Goal: Transaction & Acquisition: Subscribe to service/newsletter

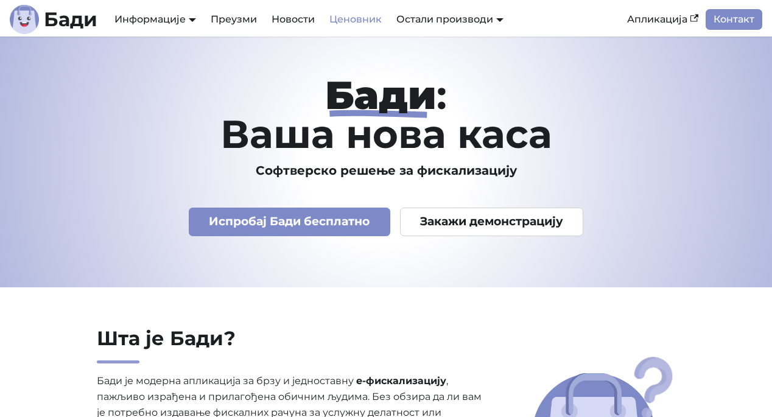
click at [360, 16] on link "Ценовник" at bounding box center [355, 19] width 67 height 21
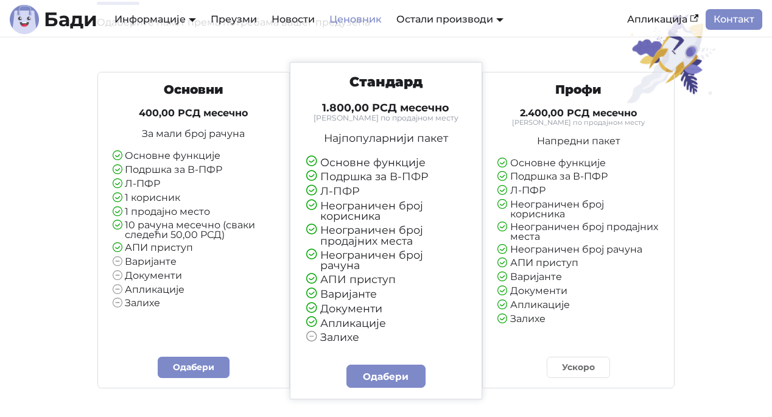
scroll to position [109, 0]
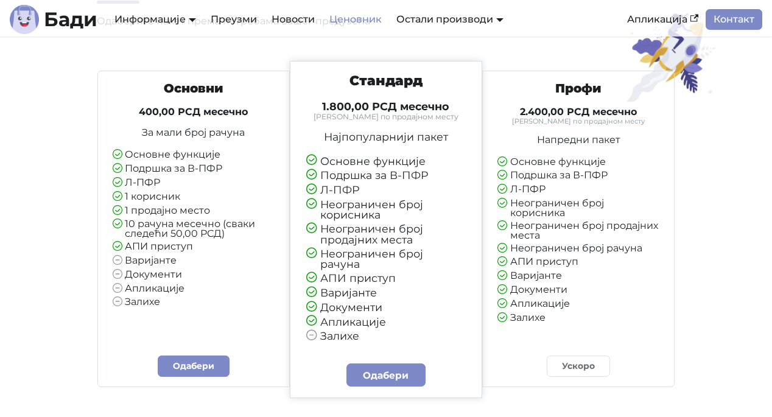
click at [345, 208] on li "Неограничен број корисника" at bounding box center [386, 209] width 160 height 21
click at [348, 185] on li "Л-ПФР" at bounding box center [386, 191] width 160 height 12
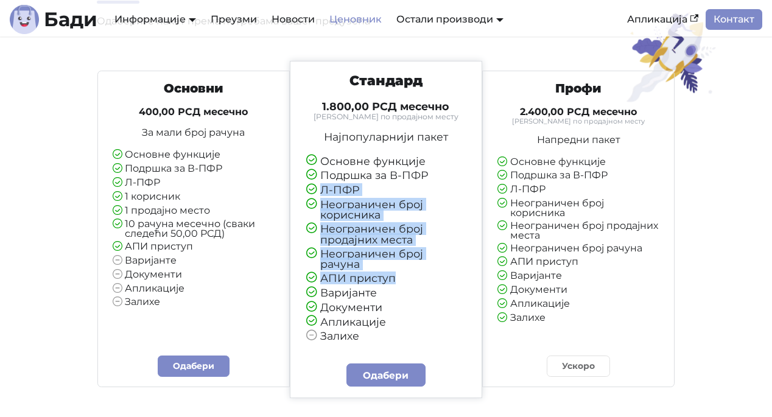
drag, startPoint x: 348, startPoint y: 177, endPoint x: 350, endPoint y: 255, distance: 78.0
click at [350, 255] on ul "Основне функције Подршка за В-ПФР Л-ПФР Неограничен број корисника Неограничен …" at bounding box center [386, 249] width 160 height 186
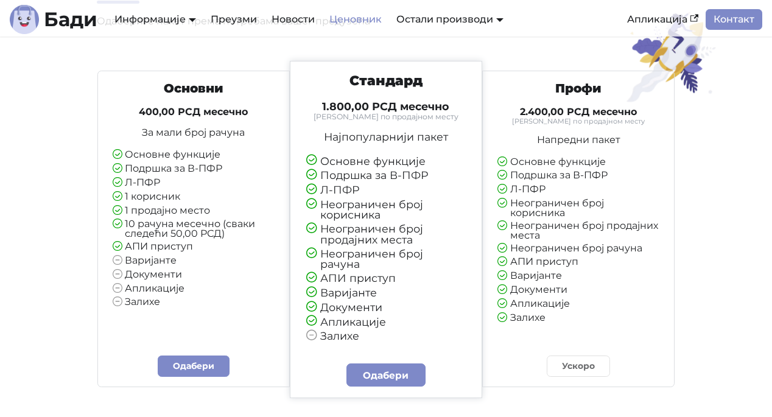
click at [351, 302] on li "Документи" at bounding box center [386, 308] width 160 height 12
click at [354, 249] on li "Неограничен број рачуна" at bounding box center [386, 259] width 160 height 21
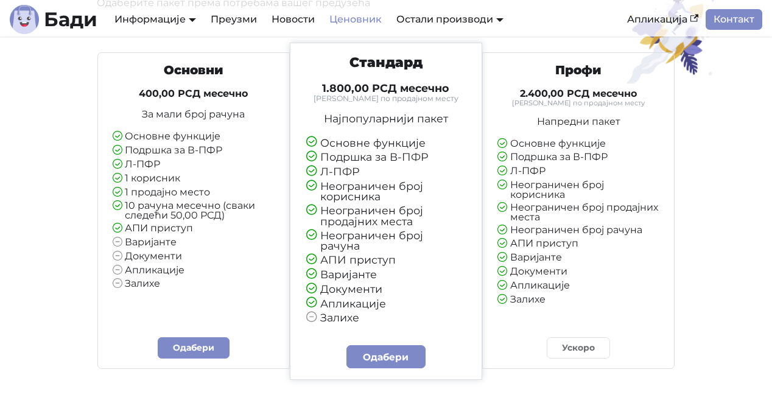
scroll to position [130, 0]
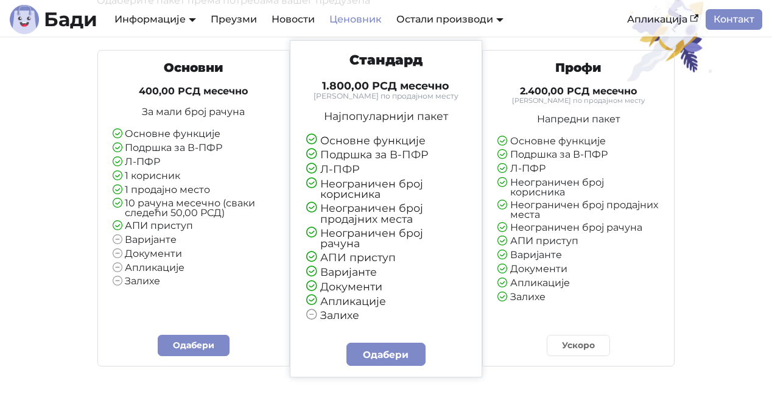
click at [354, 267] on li "Варијанте" at bounding box center [386, 273] width 160 height 12
click at [362, 139] on li "Основне функције" at bounding box center [386, 141] width 160 height 12
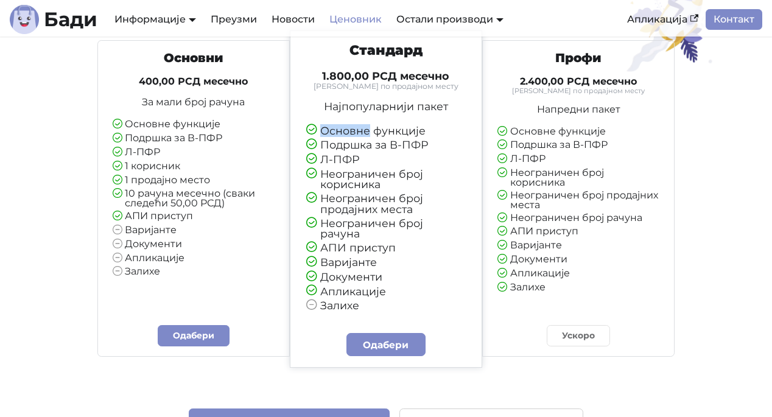
scroll to position [141, 0]
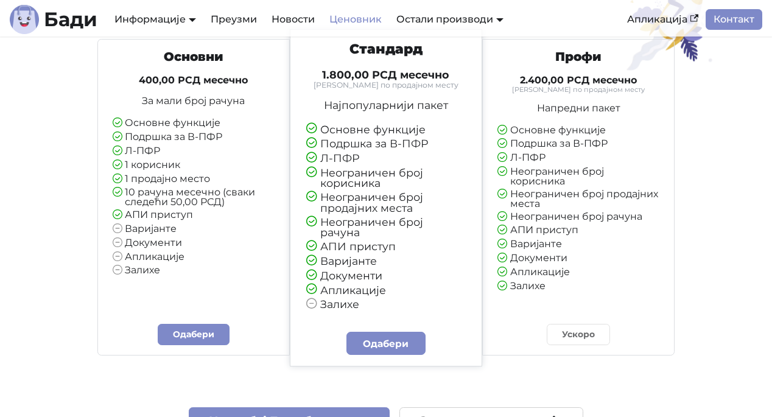
click at [346, 217] on li "Неограничен број рачуна" at bounding box center [386, 227] width 160 height 21
click at [350, 192] on li "Неограничен број продајних места" at bounding box center [386, 202] width 160 height 21
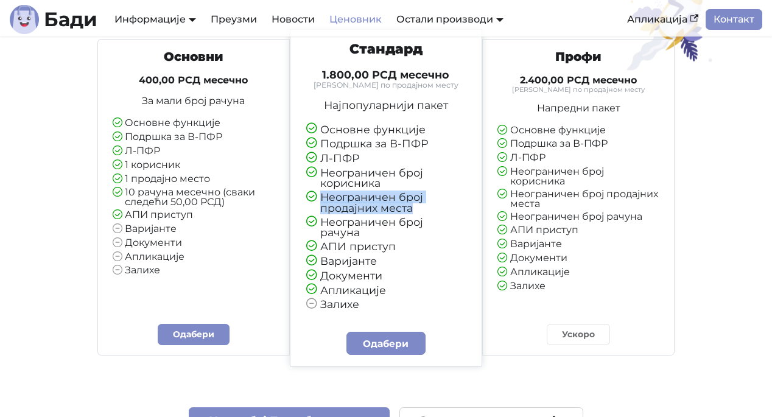
click at [350, 192] on li "Неограничен број продајних места" at bounding box center [386, 202] width 160 height 21
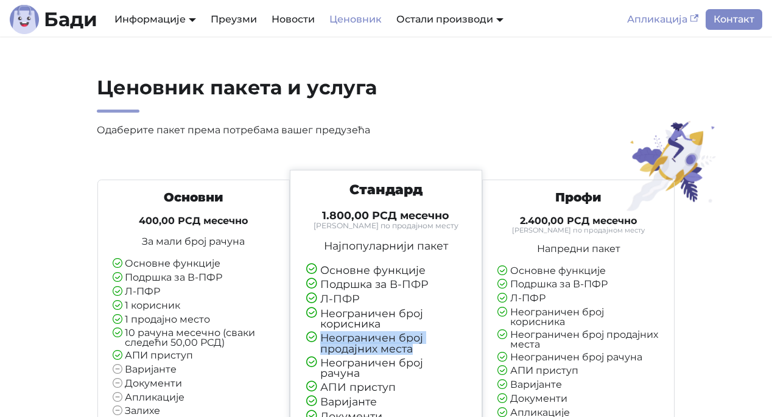
scroll to position [0, 0]
click at [66, 8] on link "Бади" at bounding box center [54, 19] width 88 height 29
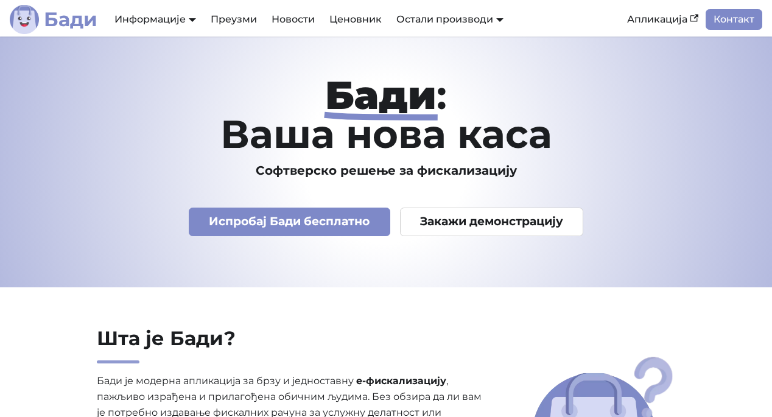
click at [65, 17] on b "Бади" at bounding box center [71, 19] width 54 height 19
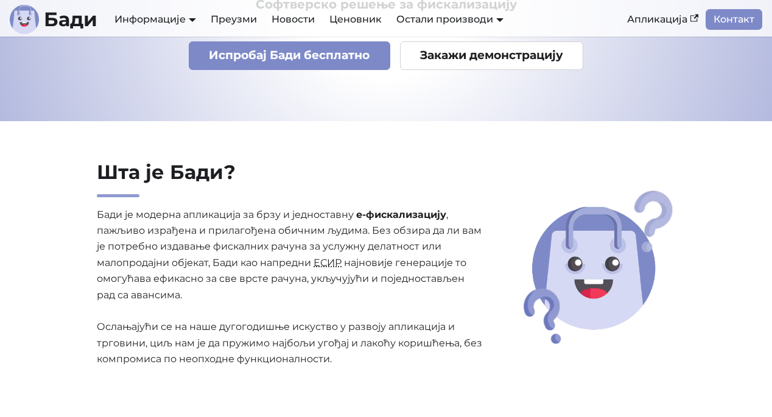
scroll to position [130, 0]
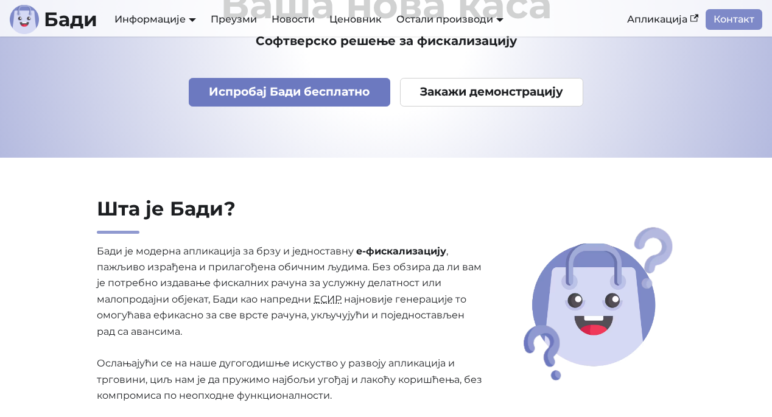
click at [336, 97] on link "Испробај Бади бесплатно" at bounding box center [290, 92] width 202 height 29
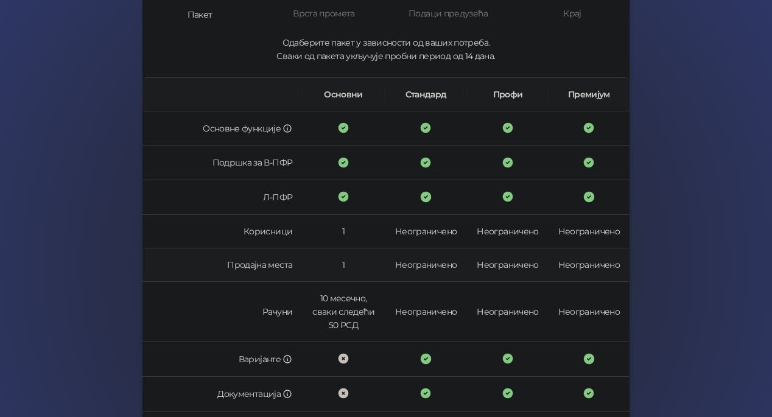
scroll to position [146, 0]
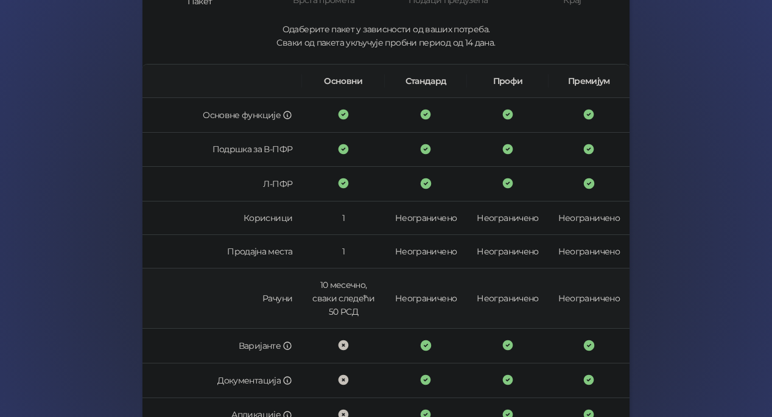
click at [350, 288] on td "10 месечно, сваки следећи 50 РСД" at bounding box center [343, 299] width 83 height 60
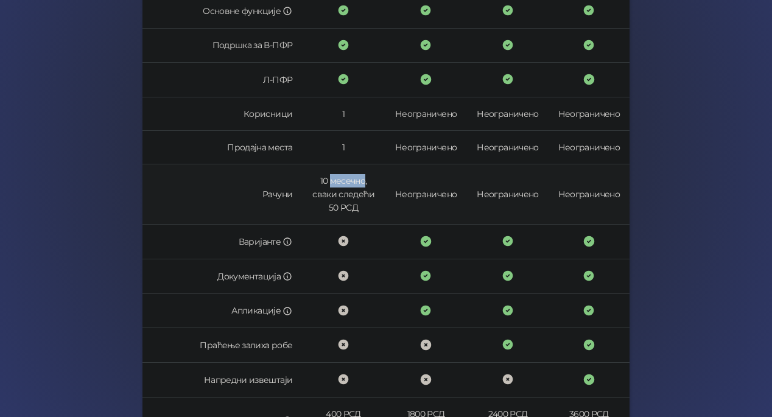
scroll to position [256, 0]
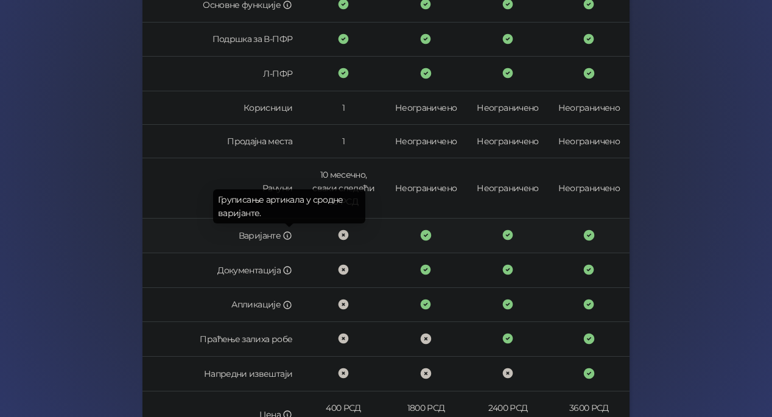
click at [291, 235] on icon at bounding box center [288, 236] width 10 height 10
click at [202, 242] on td "Варијанте" at bounding box center [223, 236] width 160 height 35
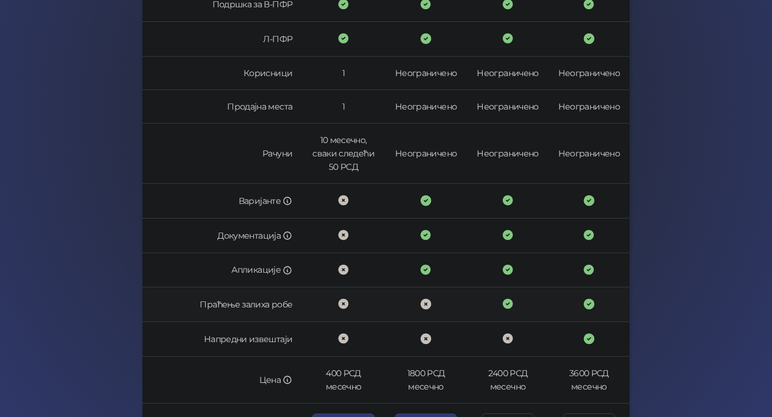
click at [256, 307] on td "Праћење залиха робе" at bounding box center [223, 305] width 160 height 35
click at [288, 312] on td "Праћење залиха робе" at bounding box center [223, 305] width 160 height 35
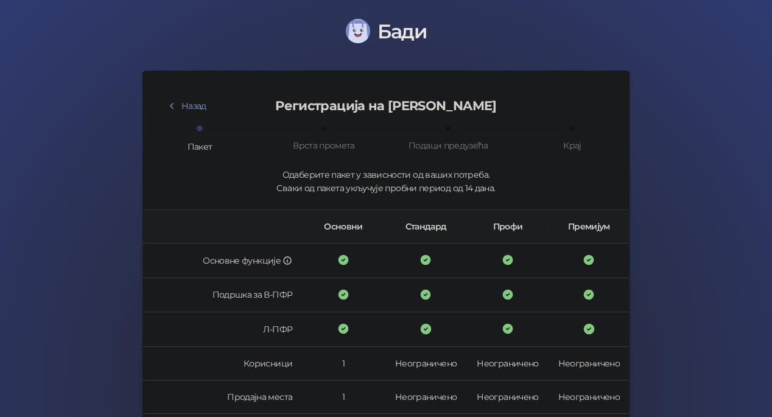
scroll to position [0, 0]
